Goal: Navigation & Orientation: Find specific page/section

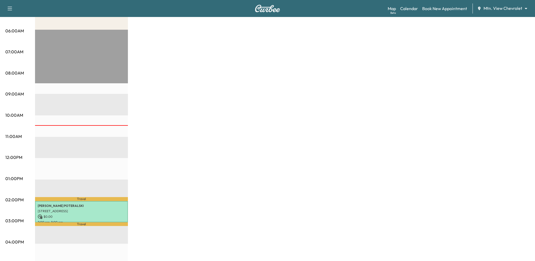
scroll to position [124, 0]
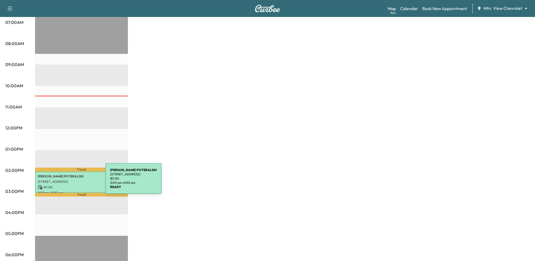
click at [66, 182] on p "[STREET_ADDRESS]" at bounding box center [82, 182] width 88 height 4
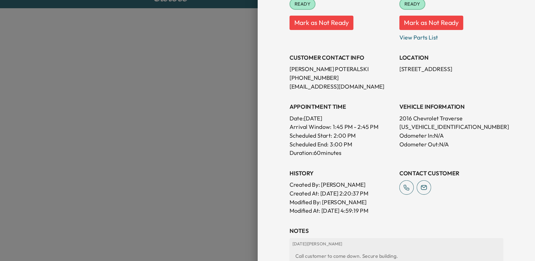
scroll to position [124, 0]
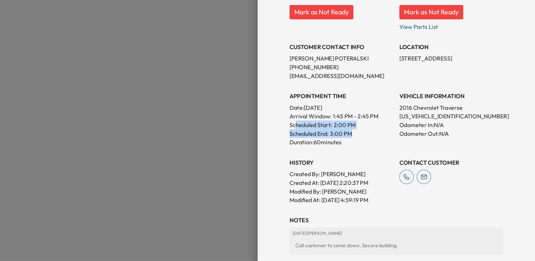
drag, startPoint x: 359, startPoint y: 110, endPoint x: 406, endPoint y: 115, distance: 47.2
click at [406, 115] on div "APPOINTMENT TIME Date: Thursday Sep. 11, 2025 Arrival Window: 1:45 PM - 2:45 PM…" at bounding box center [392, 104] width 76 height 45
click at [406, 115] on div "Scheduled End: 3:00 PM" at bounding box center [392, 117] width 76 height 6
drag, startPoint x: 378, startPoint y: 104, endPoint x: 422, endPoint y: 106, distance: 44.3
click at [422, 106] on p "Arrival Window: 1:45 PM - 2:45 PM" at bounding box center [392, 104] width 76 height 6
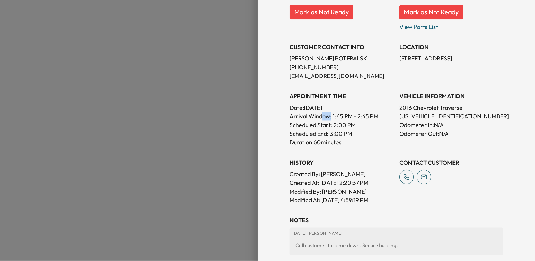
click at [422, 104] on p "Arrival Window: 1:45 PM - 2:45 PM" at bounding box center [392, 104] width 76 height 6
drag, startPoint x: 377, startPoint y: 110, endPoint x: 402, endPoint y: 111, distance: 25.5
click at [402, 111] on div "Scheduled Start: 2:00 PM" at bounding box center [392, 110] width 76 height 6
drag, startPoint x: 369, startPoint y: 124, endPoint x: 403, endPoint y: 124, distance: 33.7
click at [403, 124] on p "Duration: 60 minutes" at bounding box center [392, 123] width 76 height 6
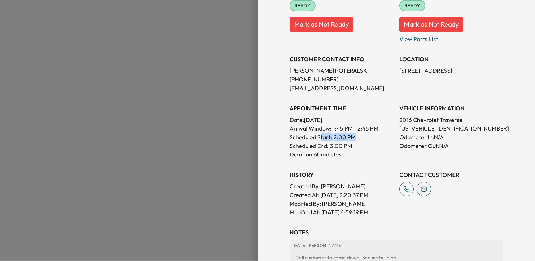
scroll to position [65, 0]
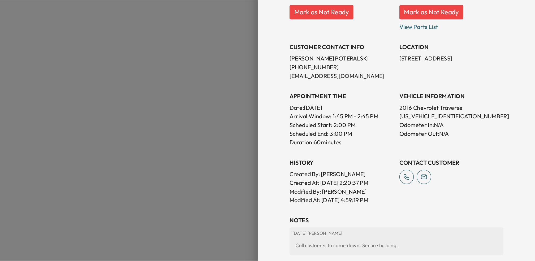
click at [268, 101] on div at bounding box center [267, 130] width 535 height 261
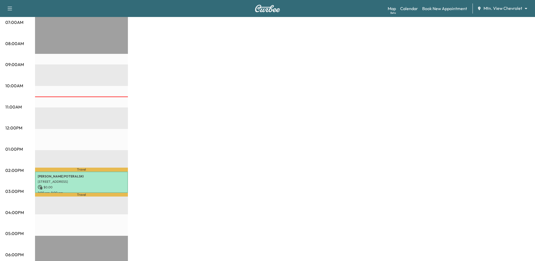
scroll to position [0, 0]
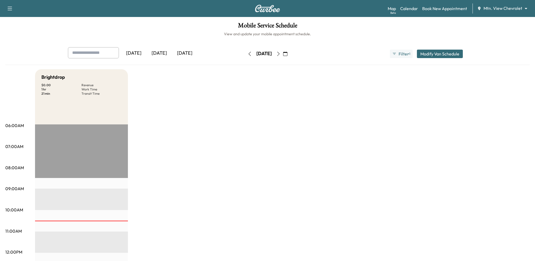
click at [140, 53] on div "[DATE]" at bounding box center [133, 53] width 25 height 12
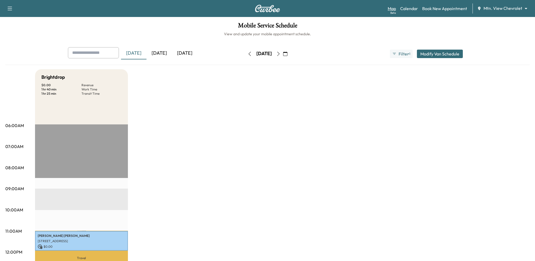
click at [390, 11] on link "Map Beta" at bounding box center [391, 8] width 8 height 6
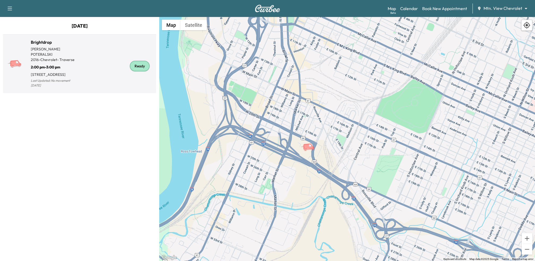
click at [87, 73] on div "Ready" at bounding box center [117, 66] width 74 height 46
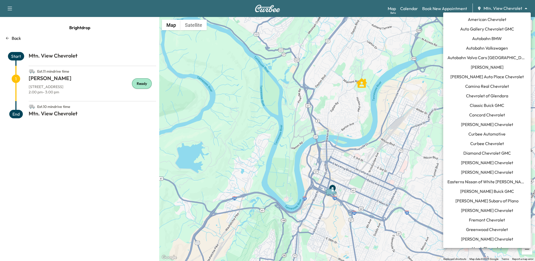
click at [519, 8] on body "Support Log Out Map Beta Calendar Book New Appointment Mtn. View Chevrolet ****…" at bounding box center [267, 130] width 535 height 261
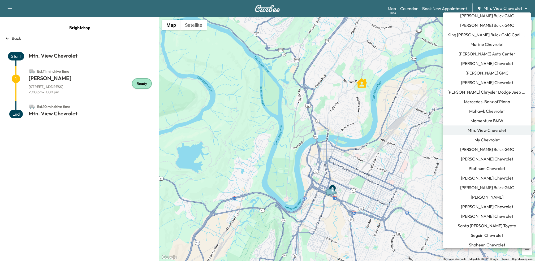
scroll to position [399, 0]
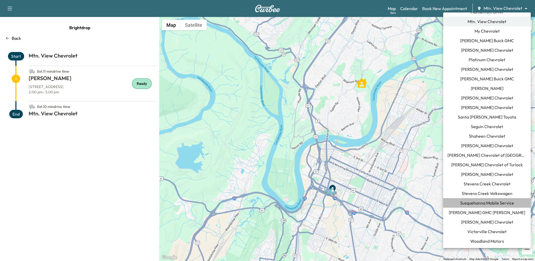
click at [468, 201] on span "Susquehanna Mobile Service" at bounding box center [487, 203] width 54 height 6
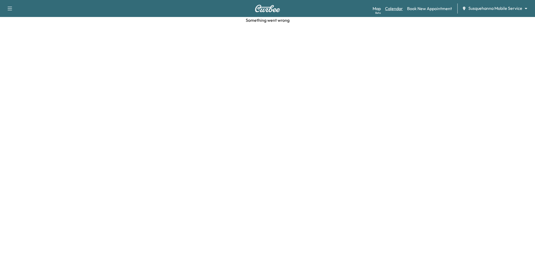
click at [393, 8] on link "Calendar" at bounding box center [394, 8] width 18 height 6
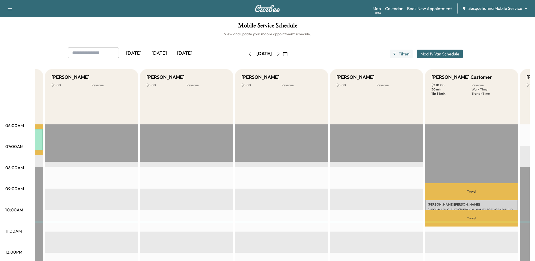
scroll to position [0, 1023]
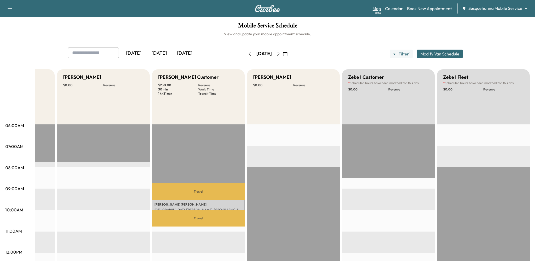
click at [378, 7] on link "Map Beta" at bounding box center [376, 8] width 8 height 6
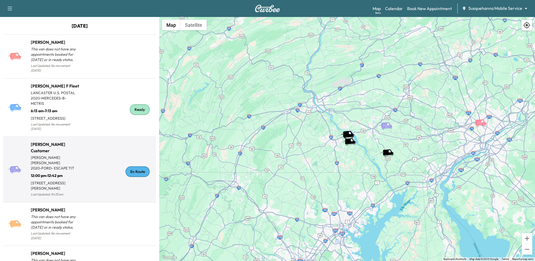
click at [52, 165] on p "2020 - FORD - ESCAPE TIT" at bounding box center [55, 167] width 49 height 5
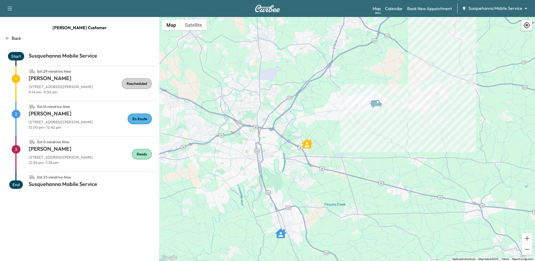
click at [54, 90] on p "9:14 am - 9:56 am" at bounding box center [92, 91] width 127 height 5
drag, startPoint x: 29, startPoint y: 80, endPoint x: 136, endPoint y: 88, distance: 106.9
click at [136, 88] on div "Est. 29 min drive time 1 [PERSON_NAME] [STREET_ADDRESS][PERSON_NAME] 9:14 am - …" at bounding box center [79, 83] width 153 height 35
click at [109, 91] on p "9:14 am - 9:56 am" at bounding box center [92, 91] width 127 height 5
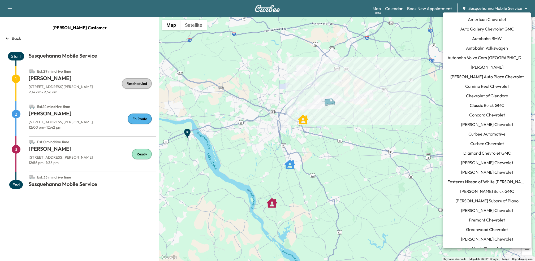
click at [498, 10] on body "Support Log Out Map Beta Calendar Book New Appointment Susquehanna Mobile Servi…" at bounding box center [267, 130] width 535 height 261
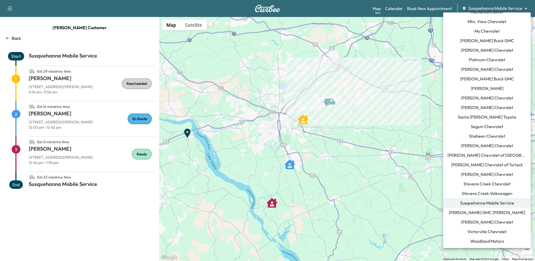
click at [485, 21] on span "Mtn. View Chevrolet" at bounding box center [486, 21] width 39 height 6
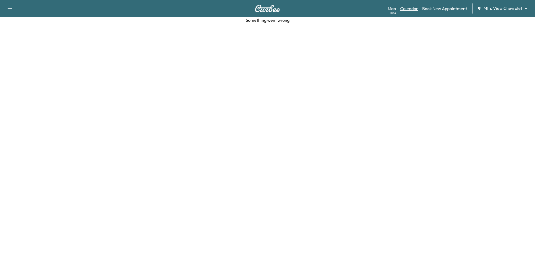
click at [407, 11] on link "Calendar" at bounding box center [409, 8] width 18 height 6
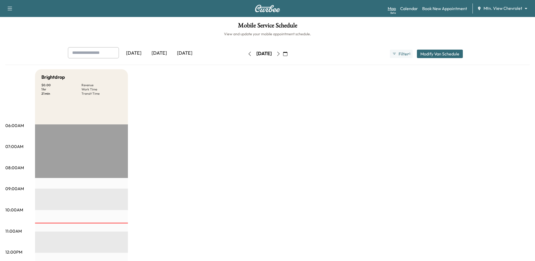
click at [393, 10] on link "Map Beta" at bounding box center [391, 8] width 8 height 6
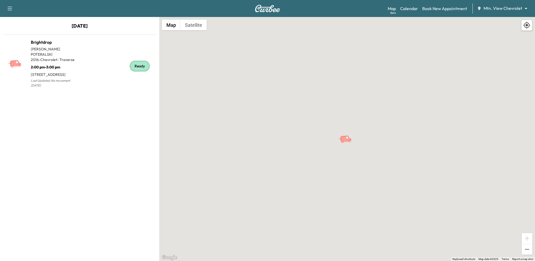
click at [435, 12] on div "Map Beta Calendar Book New Appointment Mtn. View Chevrolet ******** ​" at bounding box center [458, 8] width 143 height 10
click at [435, 9] on link "Book New Appointment" at bounding box center [444, 8] width 45 height 6
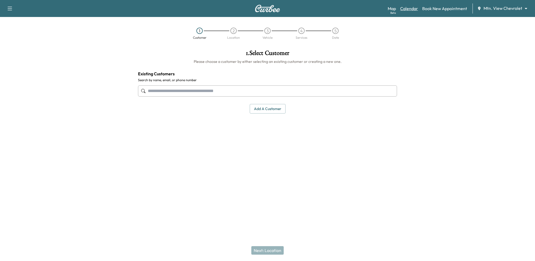
click at [414, 9] on link "Calendar" at bounding box center [409, 8] width 18 height 6
